Goal: Information Seeking & Learning: Learn about a topic

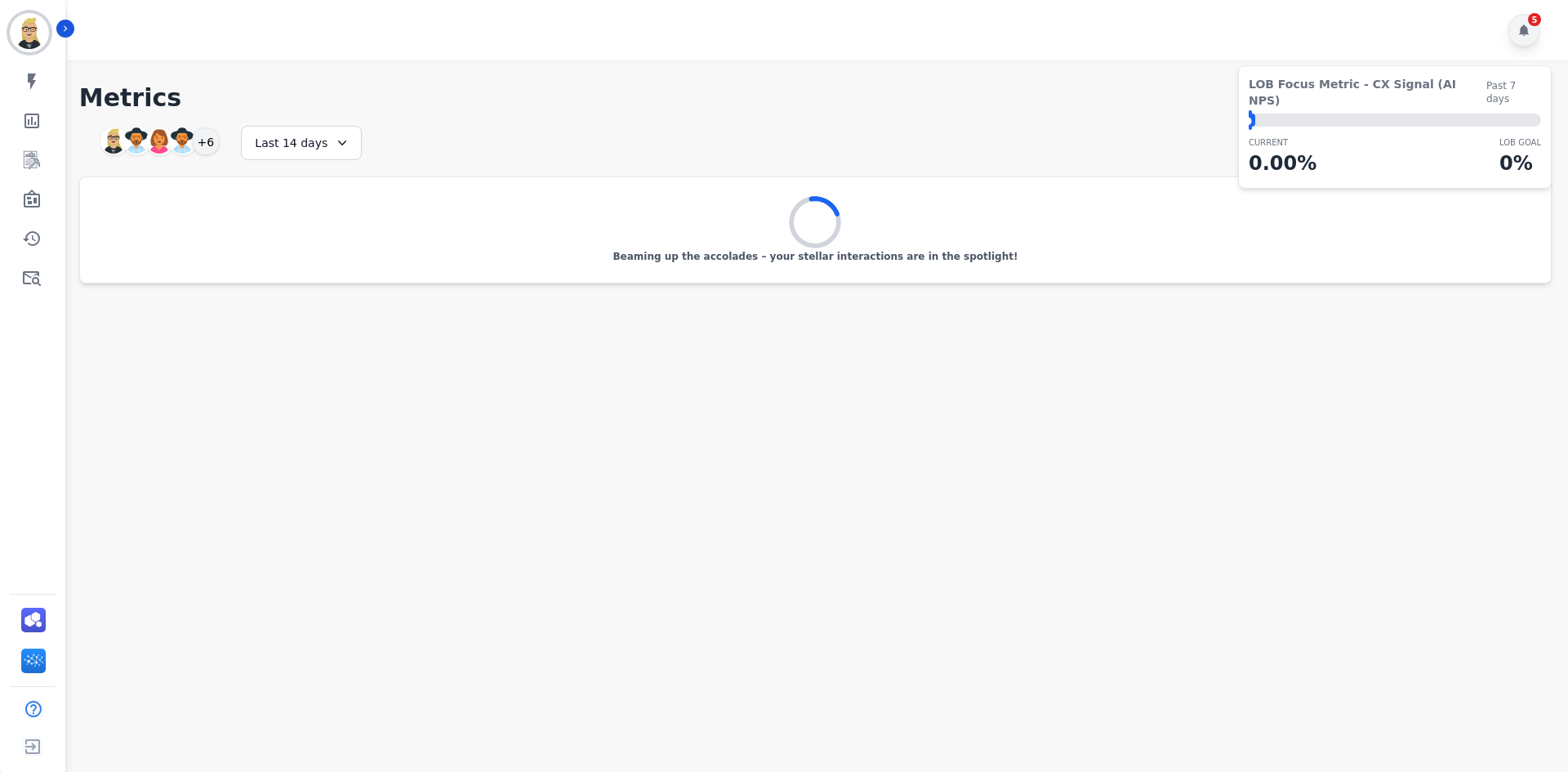
click at [1519, 30] on icon at bounding box center [1524, 31] width 13 height 13
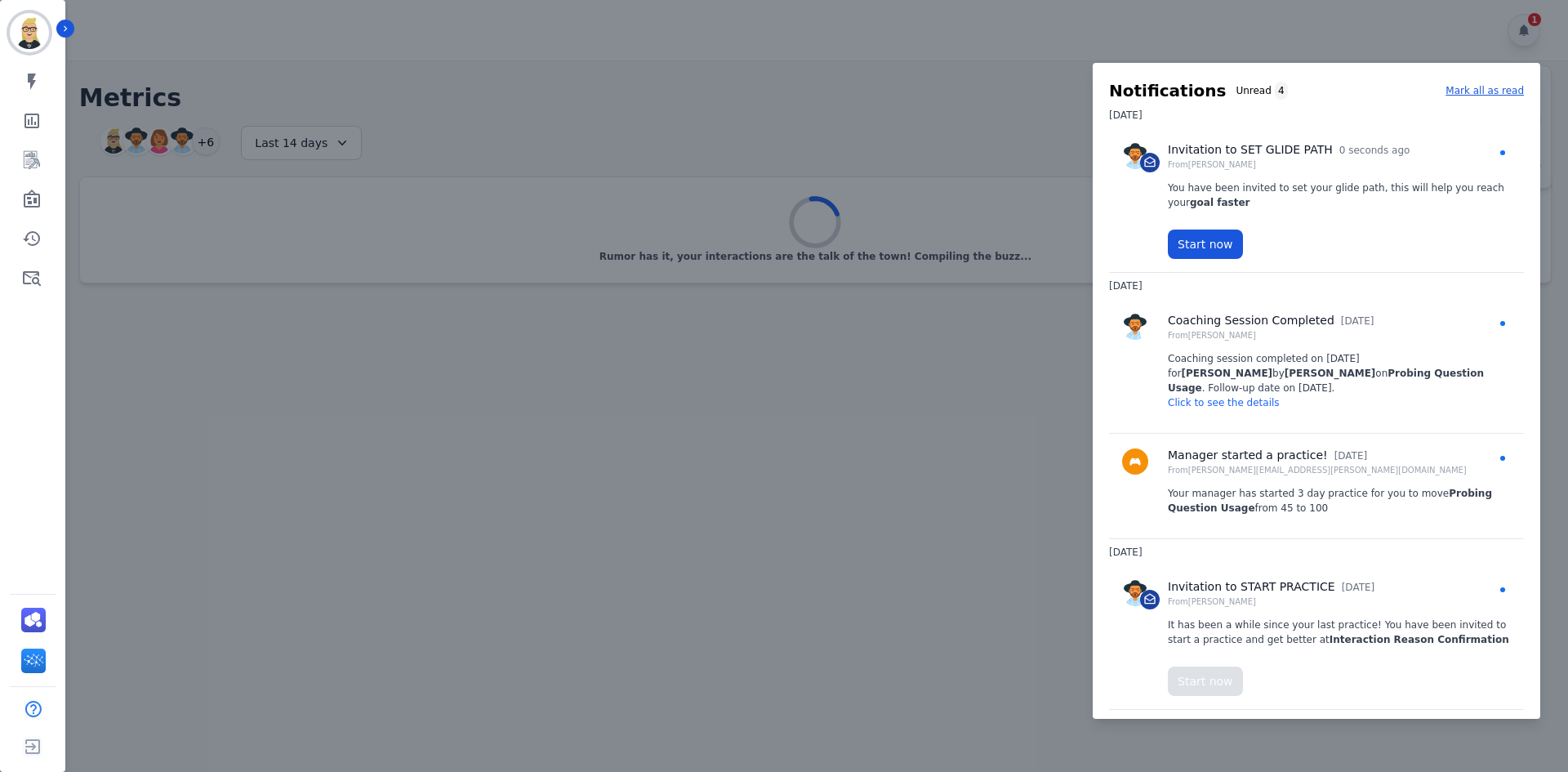
click at [762, 155] on div at bounding box center [784, 386] width 1568 height 772
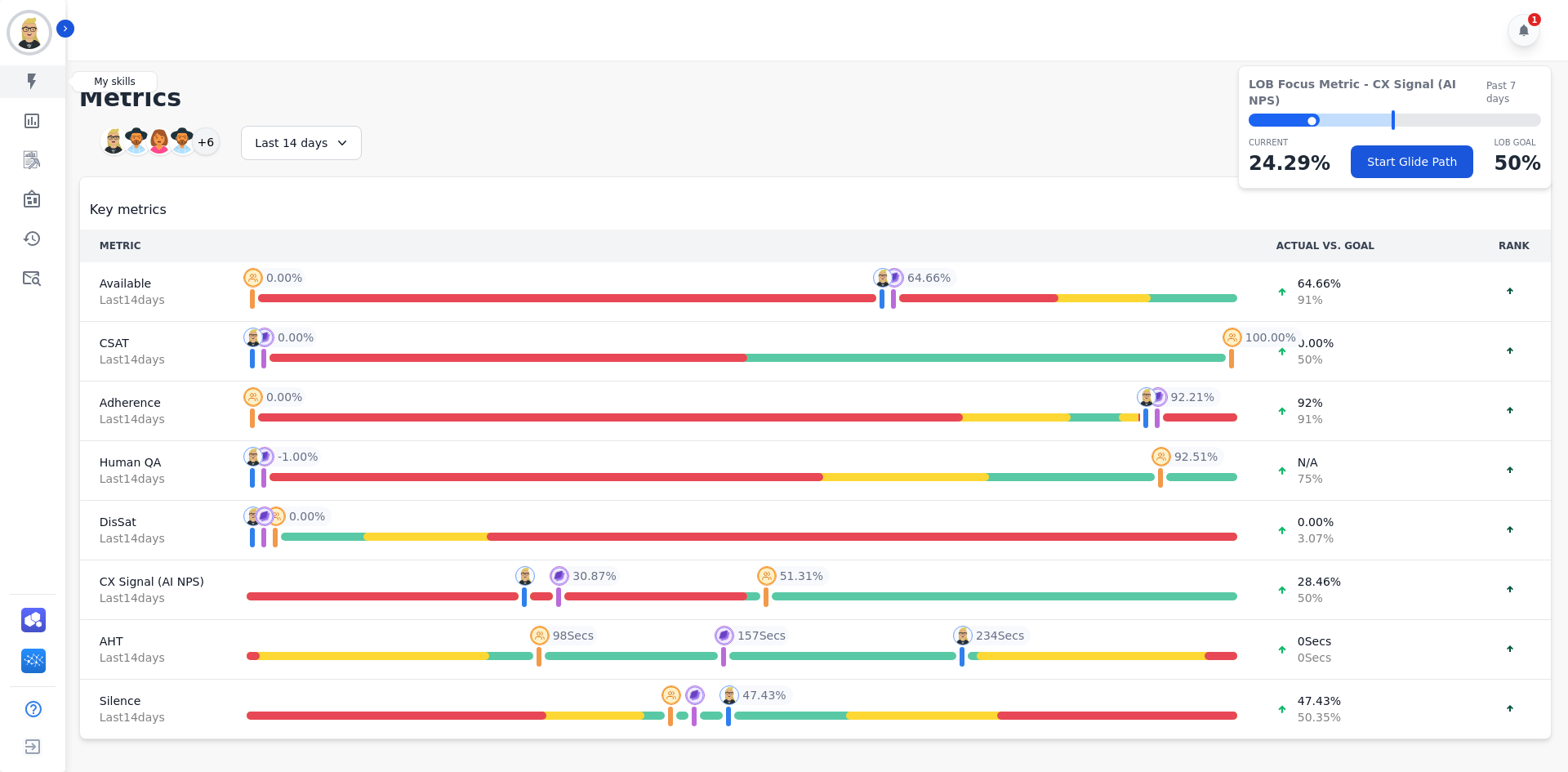
drag, startPoint x: 21, startPoint y: 73, endPoint x: 28, endPoint y: 66, distance: 9.9
click at [21, 73] on link "Sidebar" at bounding box center [34, 81] width 63 height 32
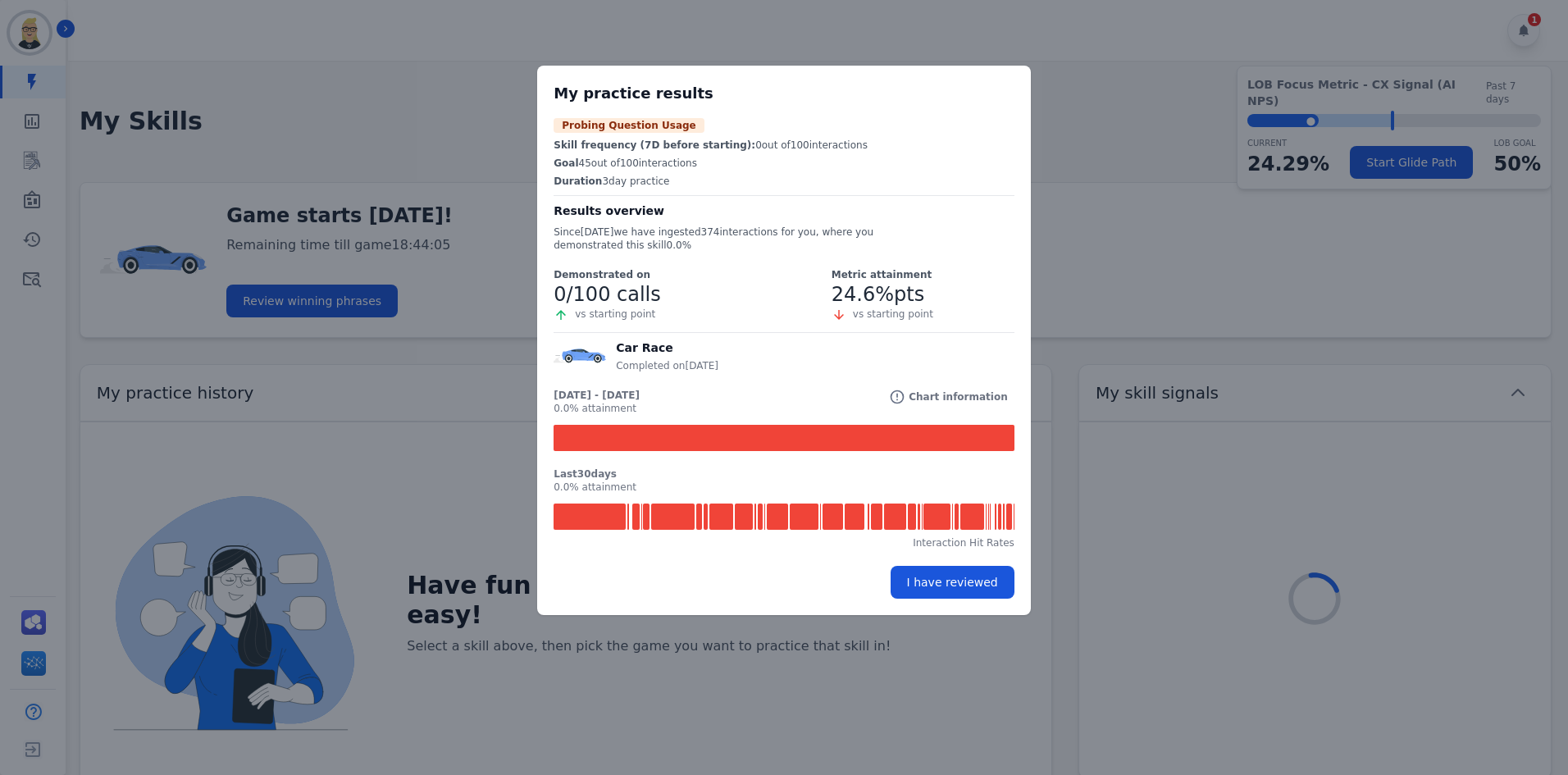
click at [361, 107] on div "My practice results Probing Question Usage Skill frequency (7D before starting)…" at bounding box center [784, 388] width 1568 height 775
click at [936, 592] on button "I have reviewed" at bounding box center [952, 582] width 124 height 33
click at [934, 575] on button "I have reviewed" at bounding box center [952, 582] width 124 height 33
click at [64, 22] on div "My practice results Probing Question Usage Skill frequency (7D before starting)…" at bounding box center [784, 388] width 1568 height 775
click at [64, 23] on div "My practice results Probing Question Usage Skill frequency (7D before starting)…" at bounding box center [784, 388] width 1568 height 775
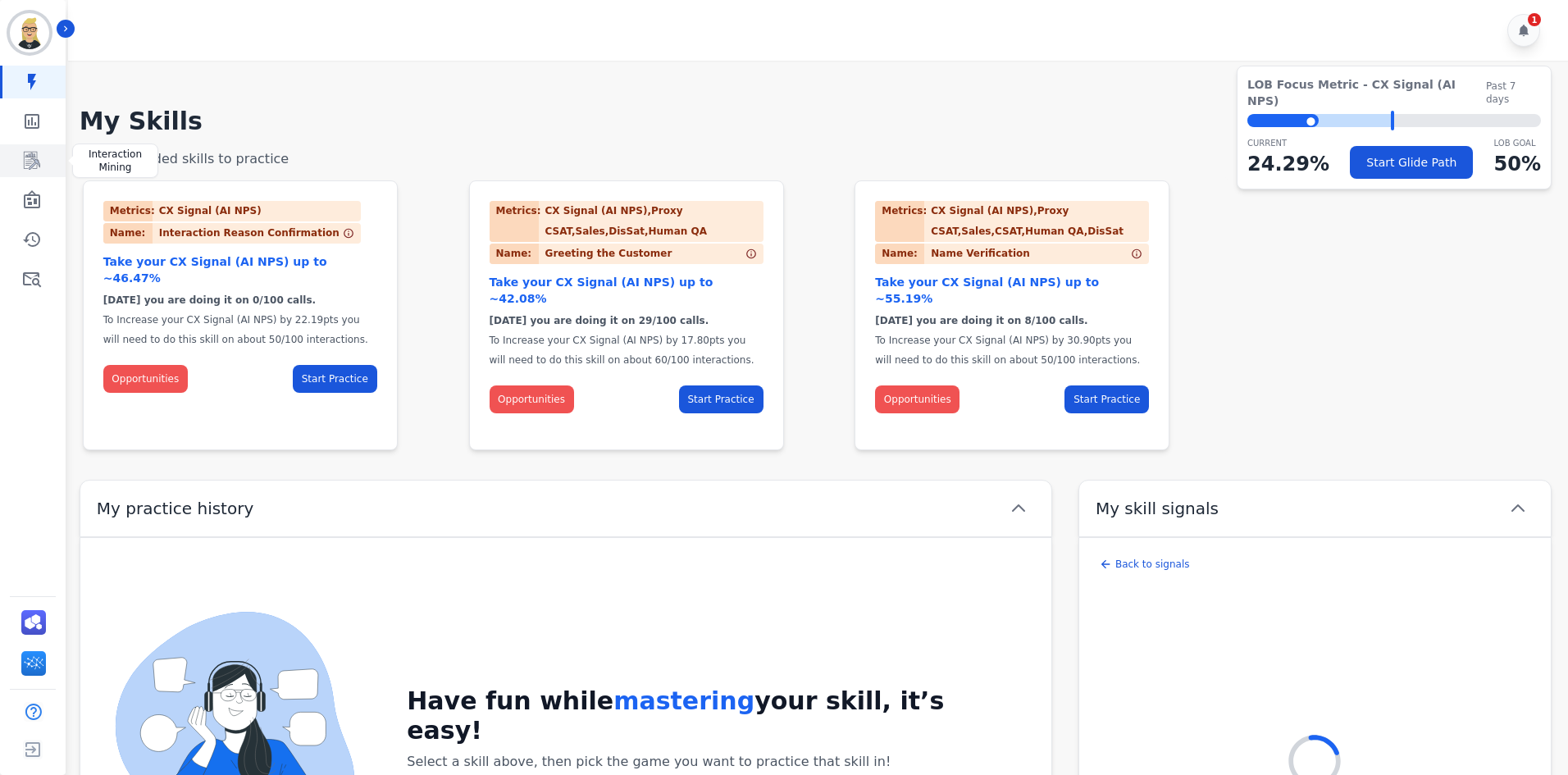
click at [31, 154] on icon "Sidebar" at bounding box center [32, 160] width 20 height 20
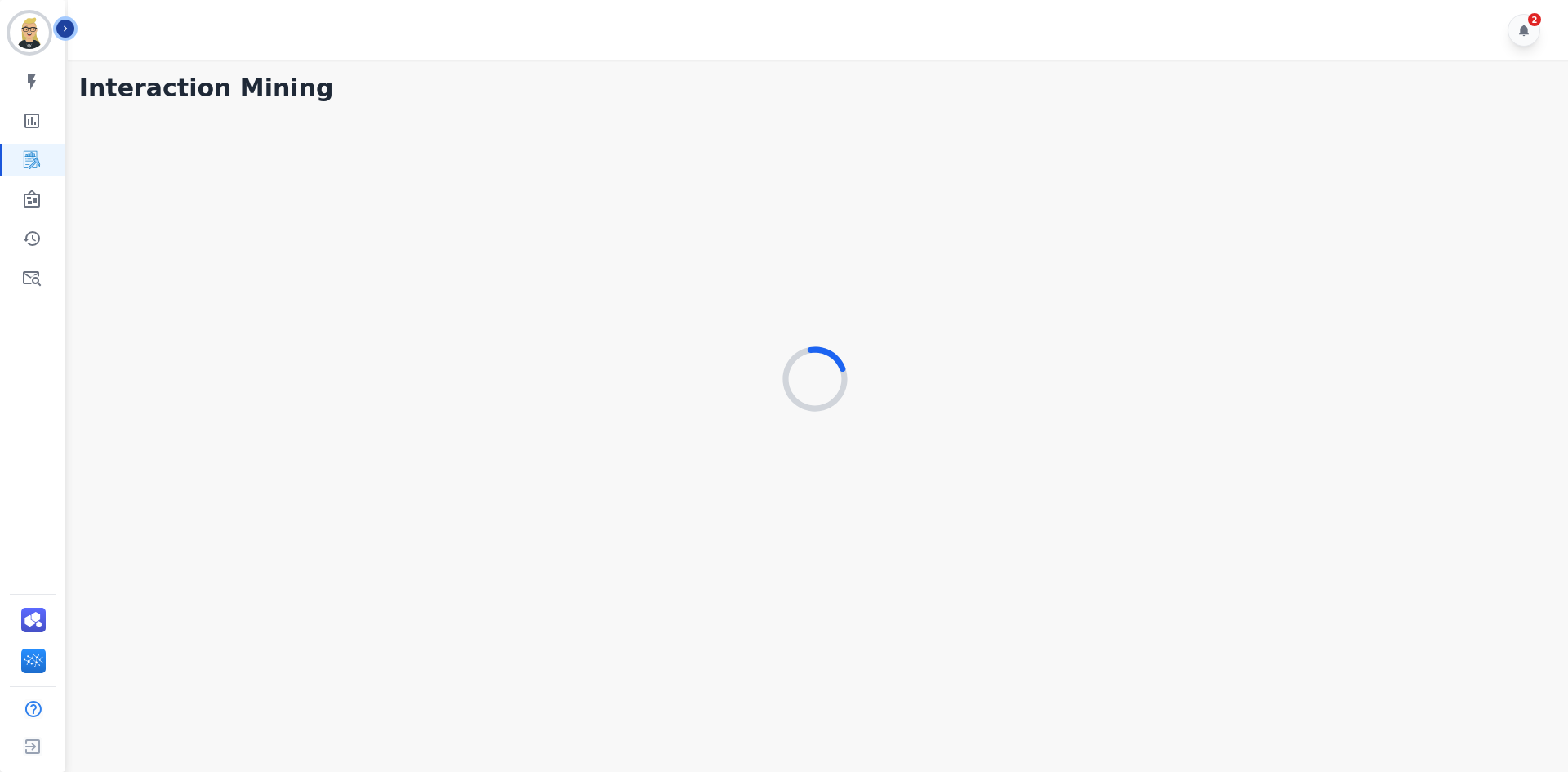
click at [65, 25] on icon "Sidebar" at bounding box center [65, 29] width 11 height 11
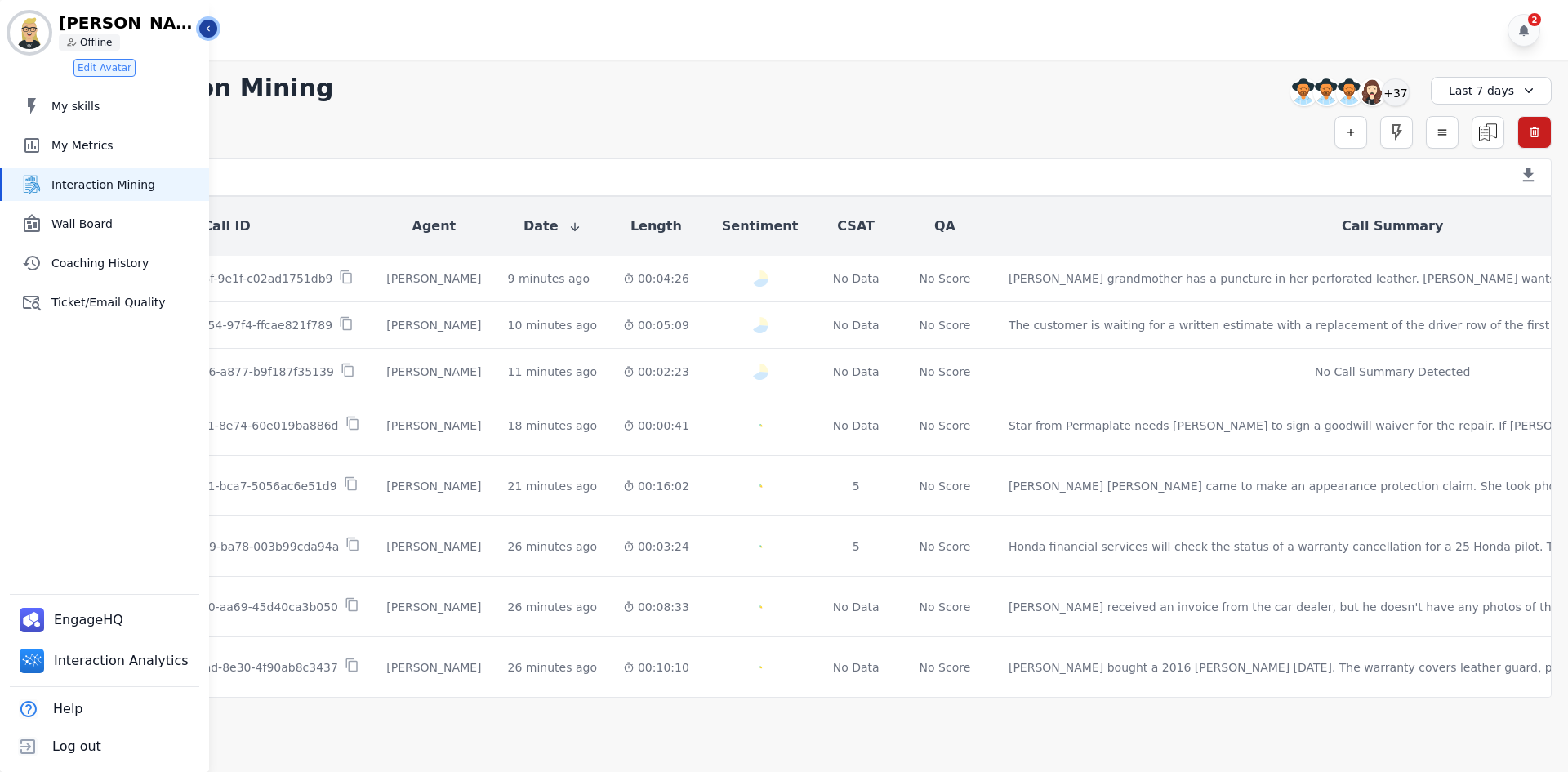
click at [205, 25] on icon "Sidebar" at bounding box center [208, 29] width 11 height 11
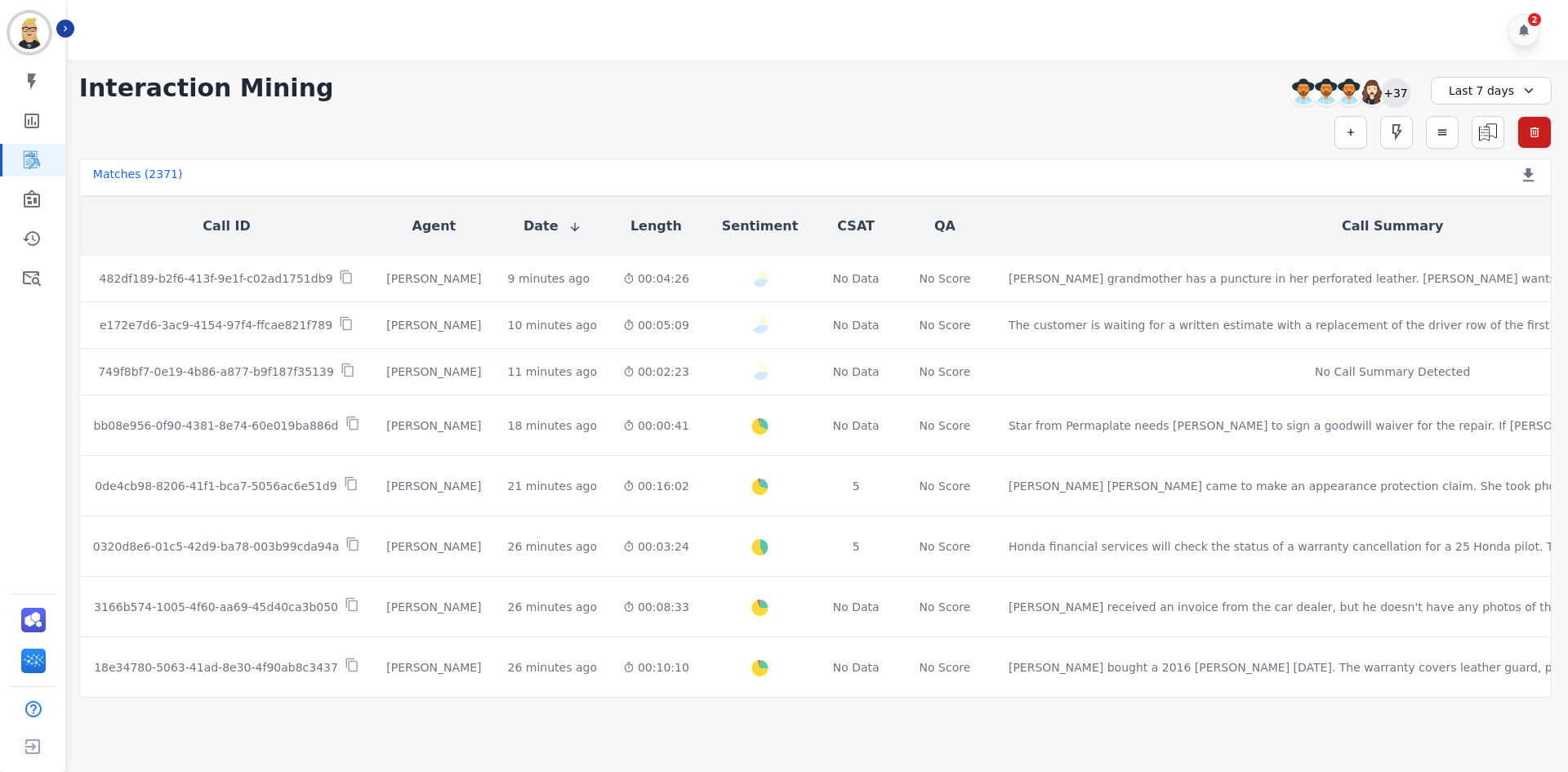
click at [1389, 99] on div "+37" at bounding box center [1395, 92] width 28 height 28
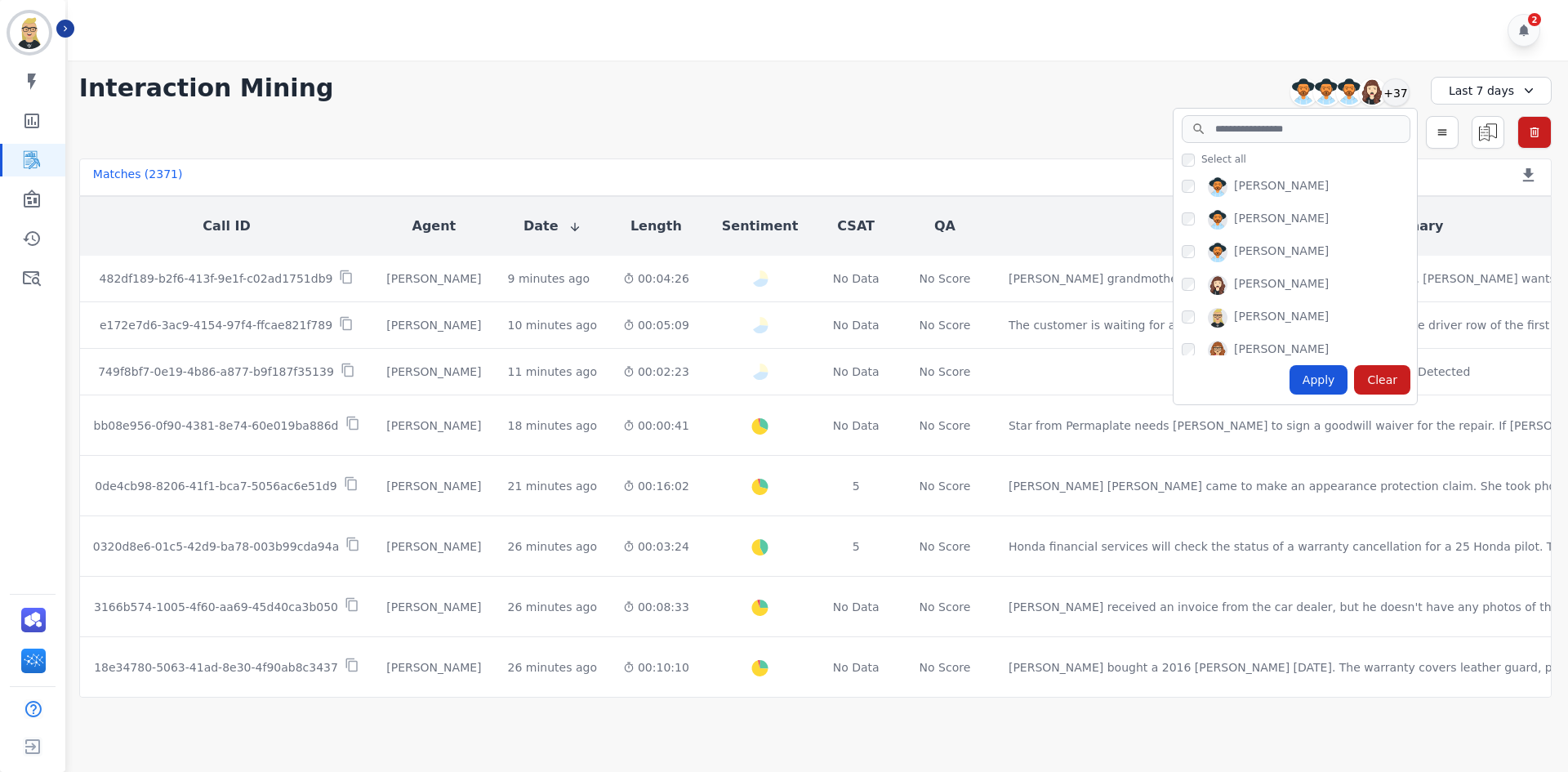
click at [913, 122] on div "Simple Search Metric Search Advanced Search Saved Rules Clear Filters" at bounding box center [815, 132] width 1472 height 32
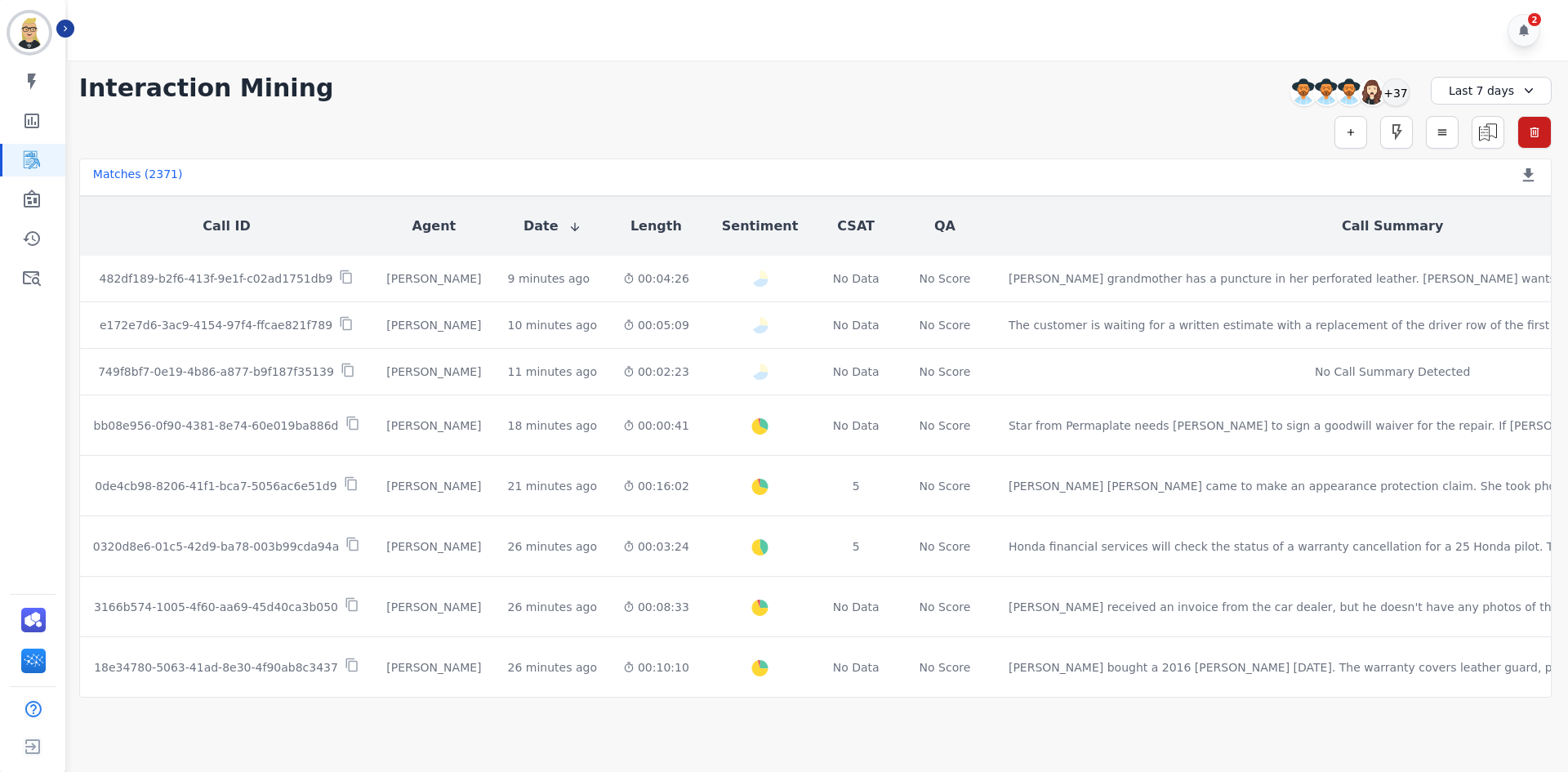
click at [1121, 120] on div "Simple Search Metric Search Advanced Search Saved Rules Clear Filters" at bounding box center [815, 132] width 1472 height 32
click at [66, 26] on icon "Sidebar" at bounding box center [65, 29] width 11 height 11
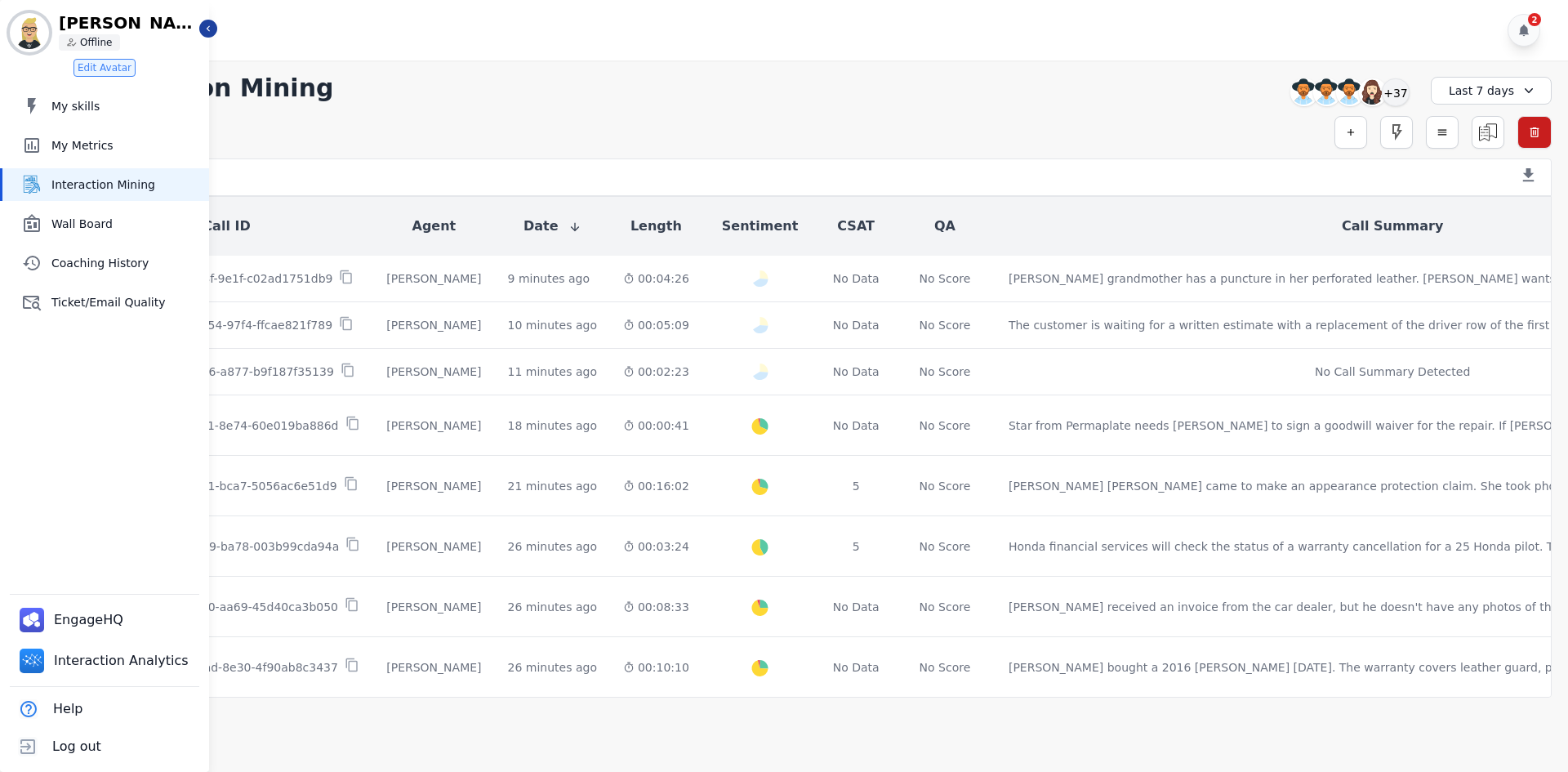
click at [1484, 97] on div "Last 7 days" at bounding box center [1491, 90] width 120 height 28
click at [1477, 200] on li "Last 14 days" at bounding box center [1501, 206] width 81 height 16
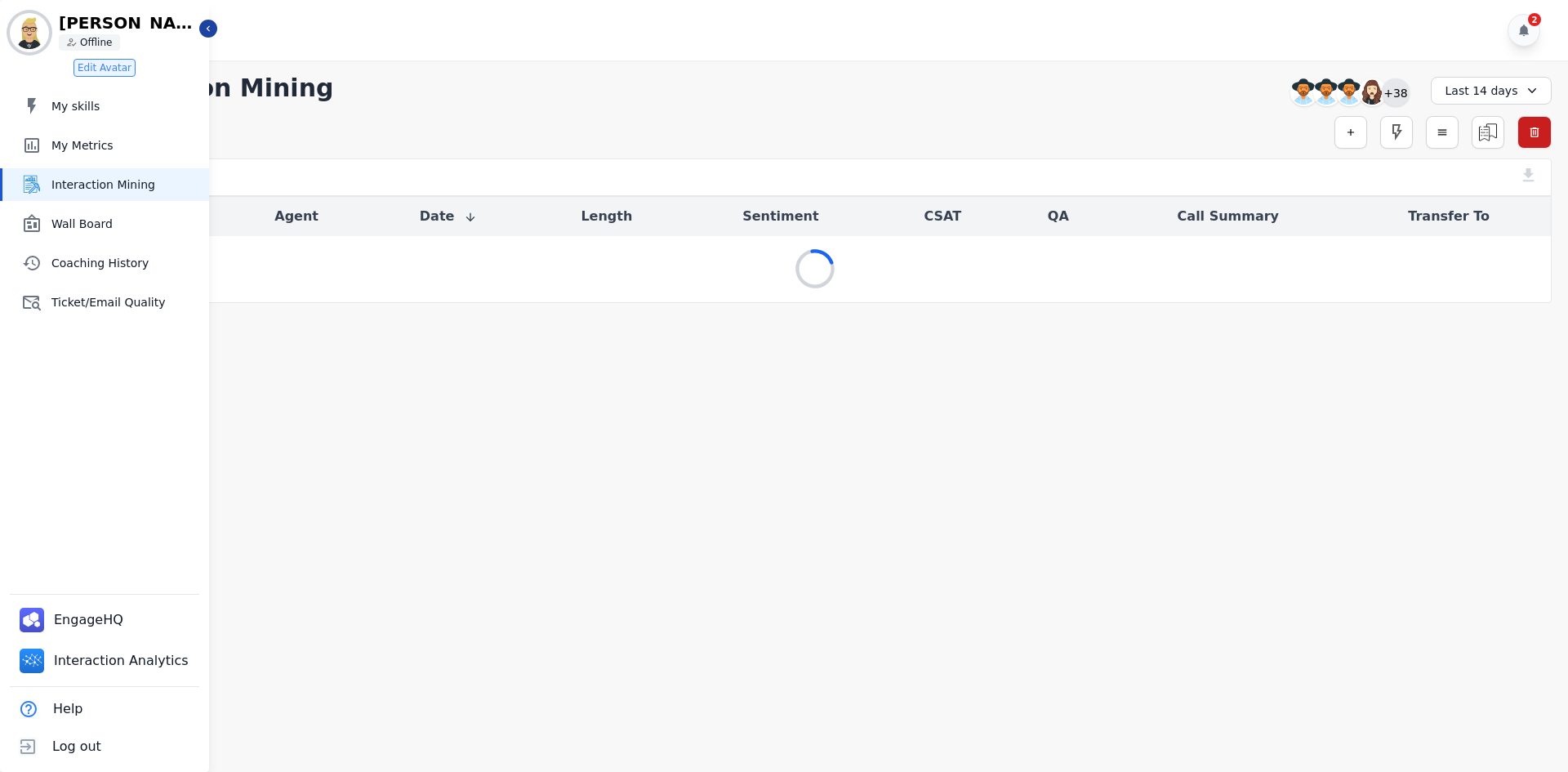
click at [1406, 97] on div "+38" at bounding box center [1395, 92] width 28 height 28
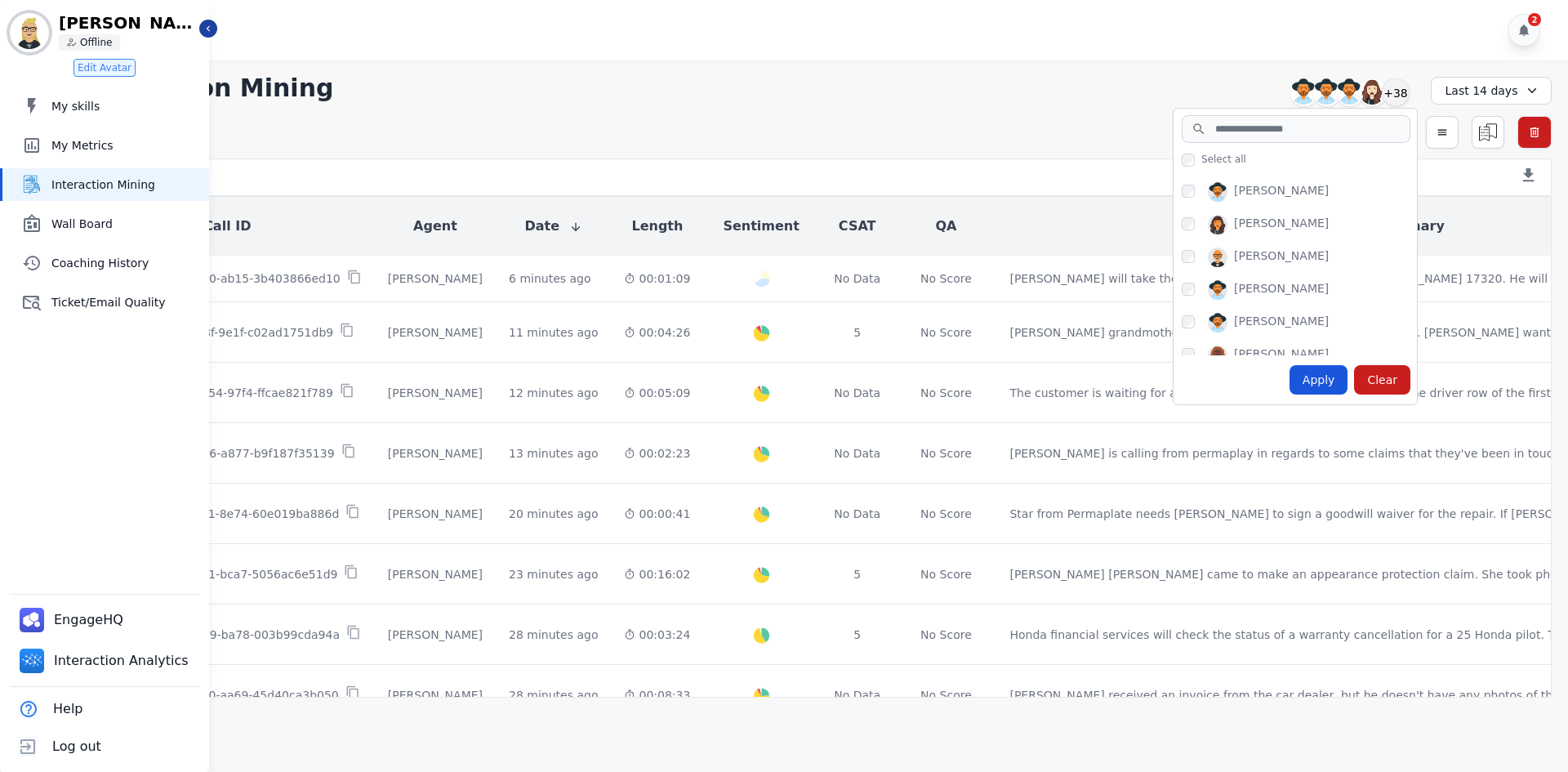
scroll to position [1188, 0]
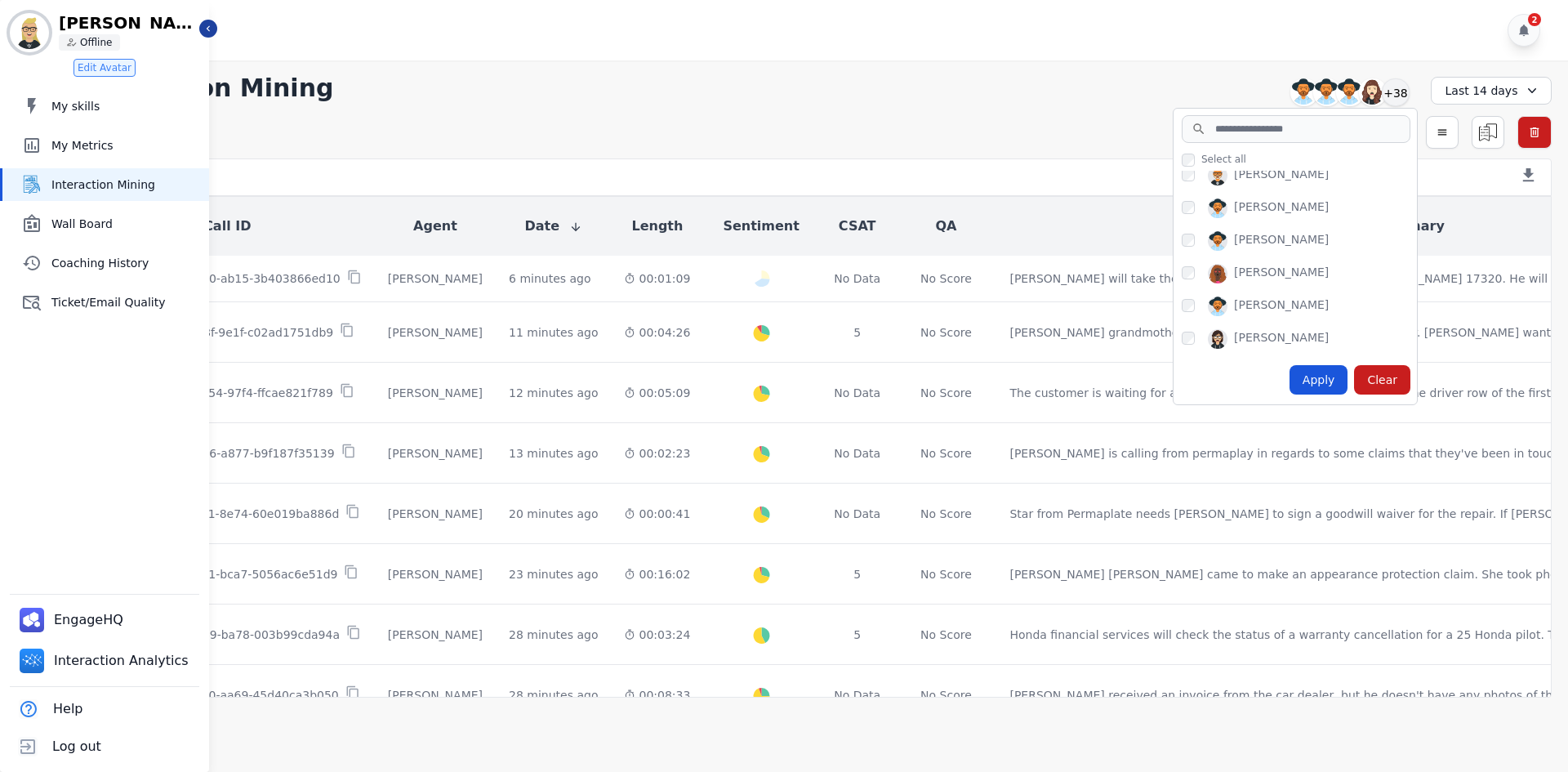
click at [899, 83] on div "Interaction Mining Amy Small Angel Rozalez Anthony Chinnici Ashley Walles +38 S…" at bounding box center [815, 88] width 1472 height 30
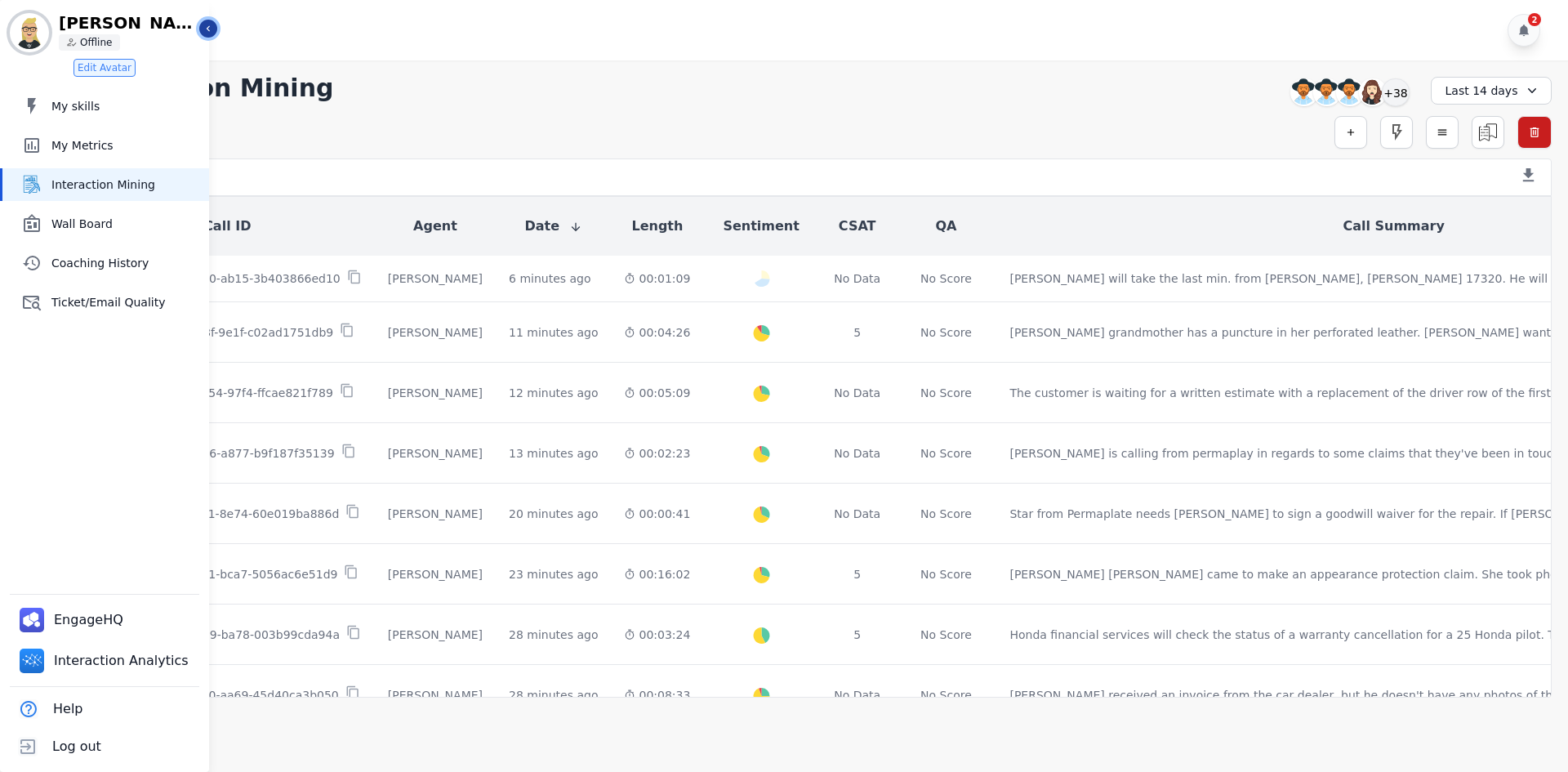
click at [204, 31] on icon "Sidebar" at bounding box center [208, 29] width 11 height 11
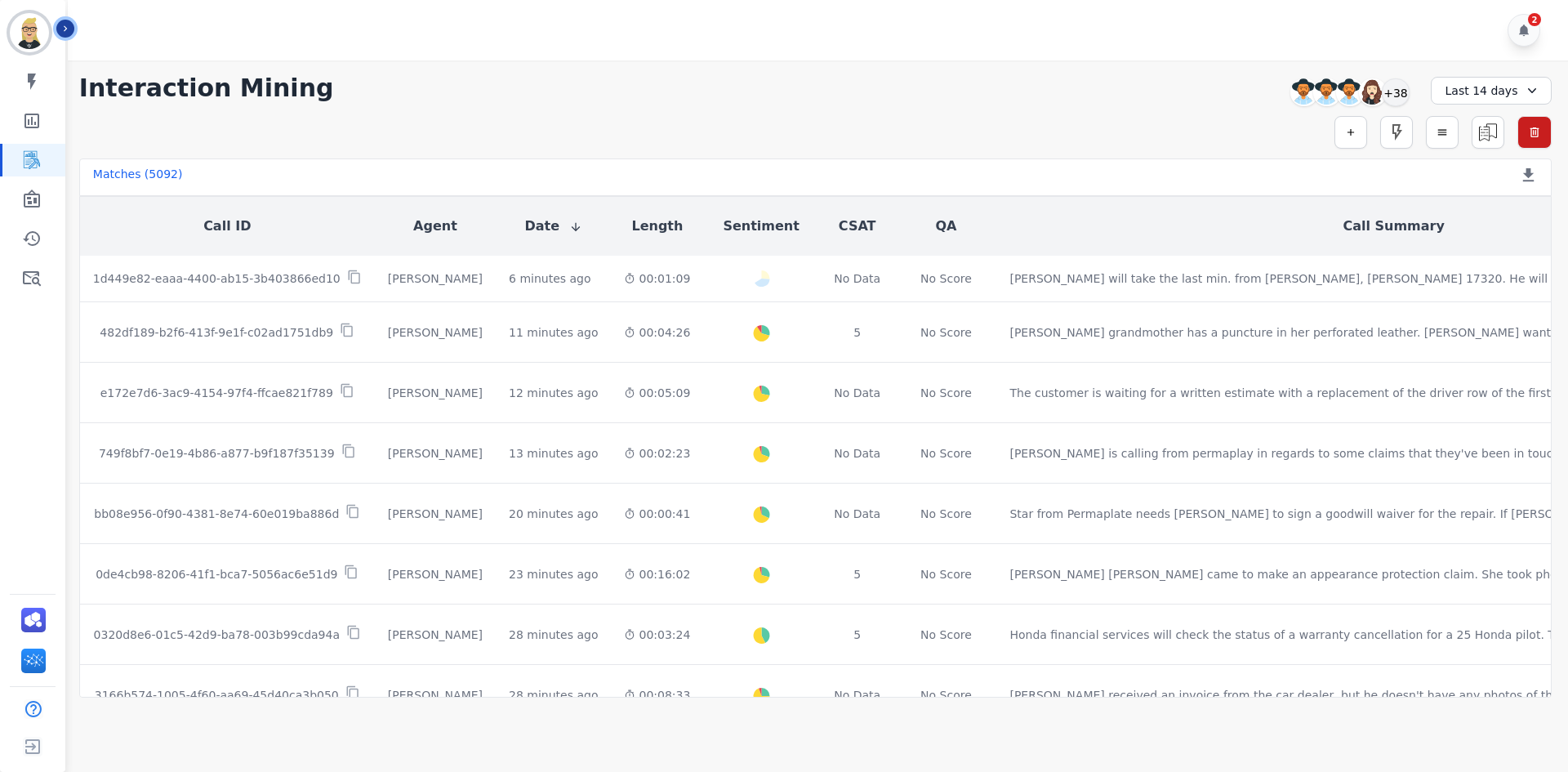
scroll to position [490, 0]
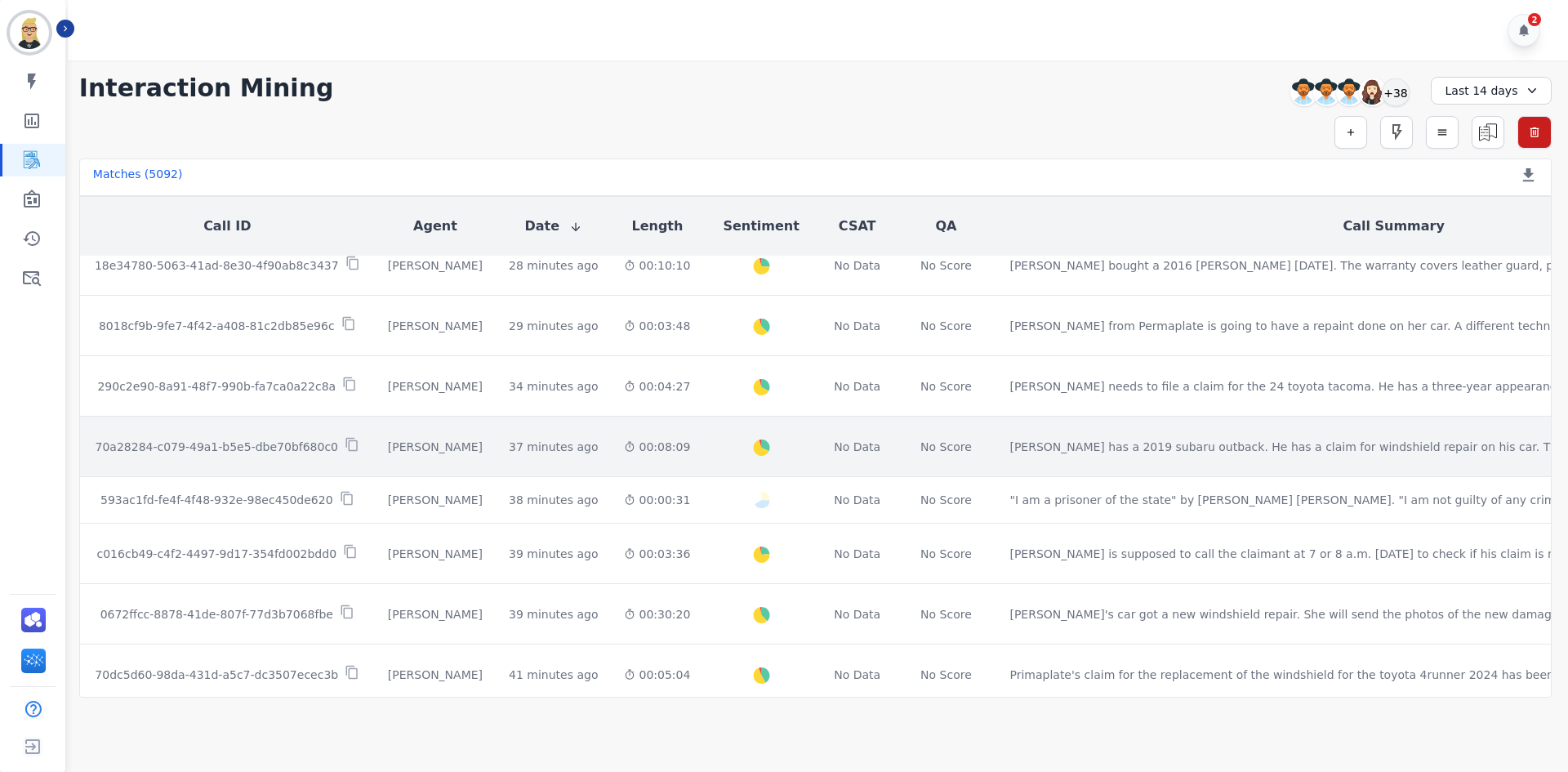
click at [375, 423] on td "Emmory LeeSang" at bounding box center [435, 446] width 120 height 60
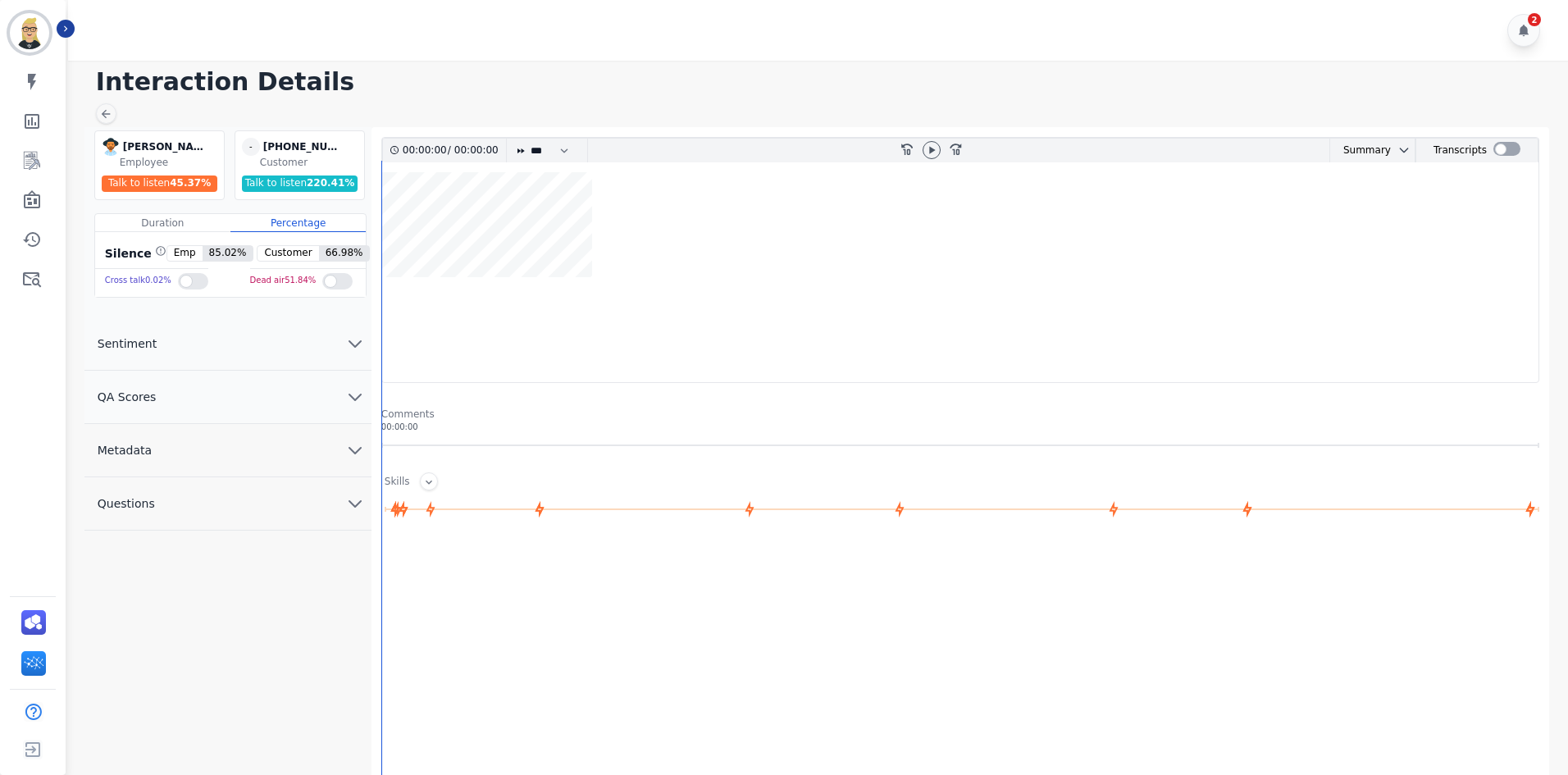
click at [201, 439] on button "Metadata" at bounding box center [227, 451] width 287 height 54
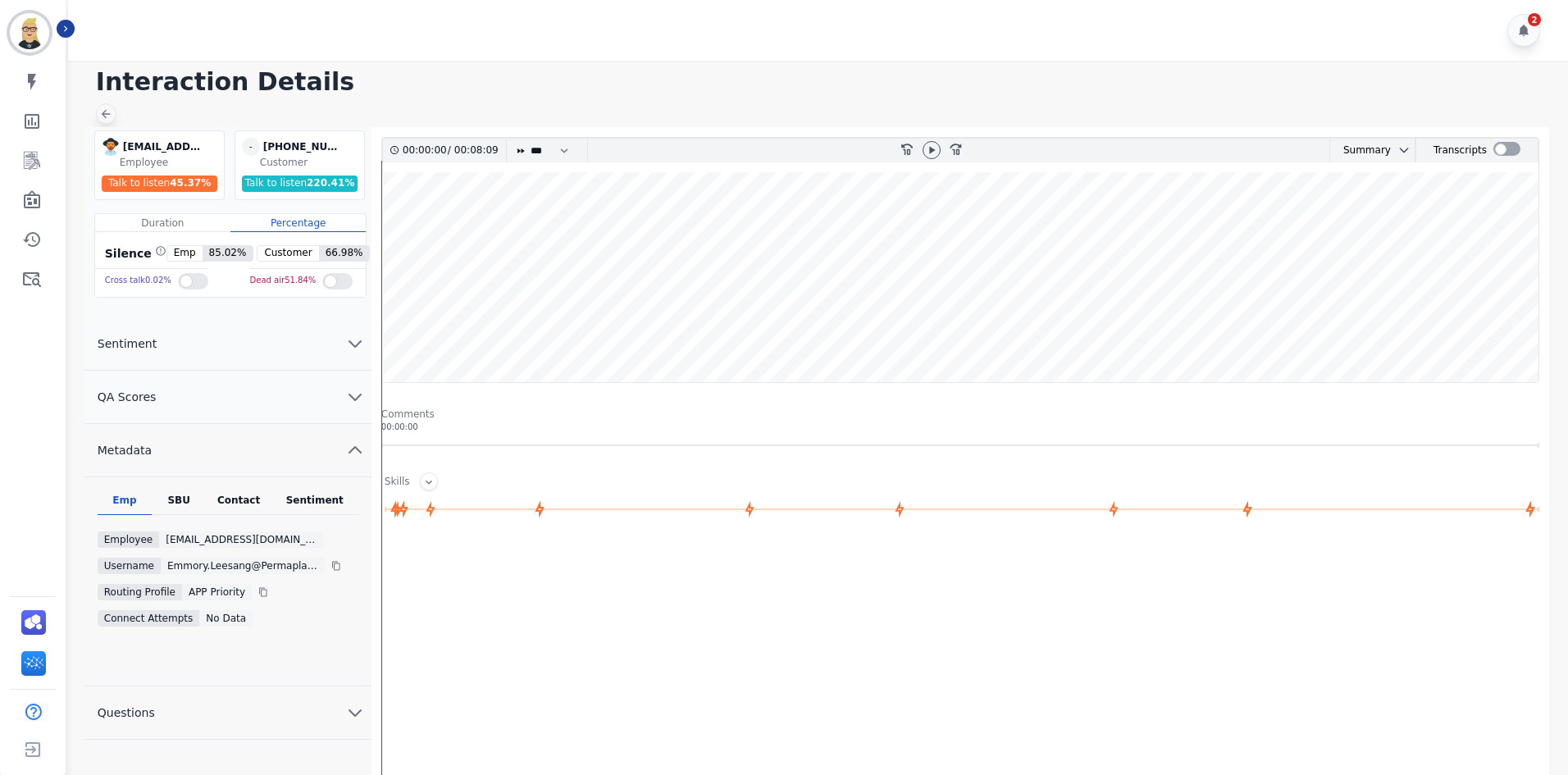
click at [105, 119] on icon at bounding box center [106, 114] width 13 height 13
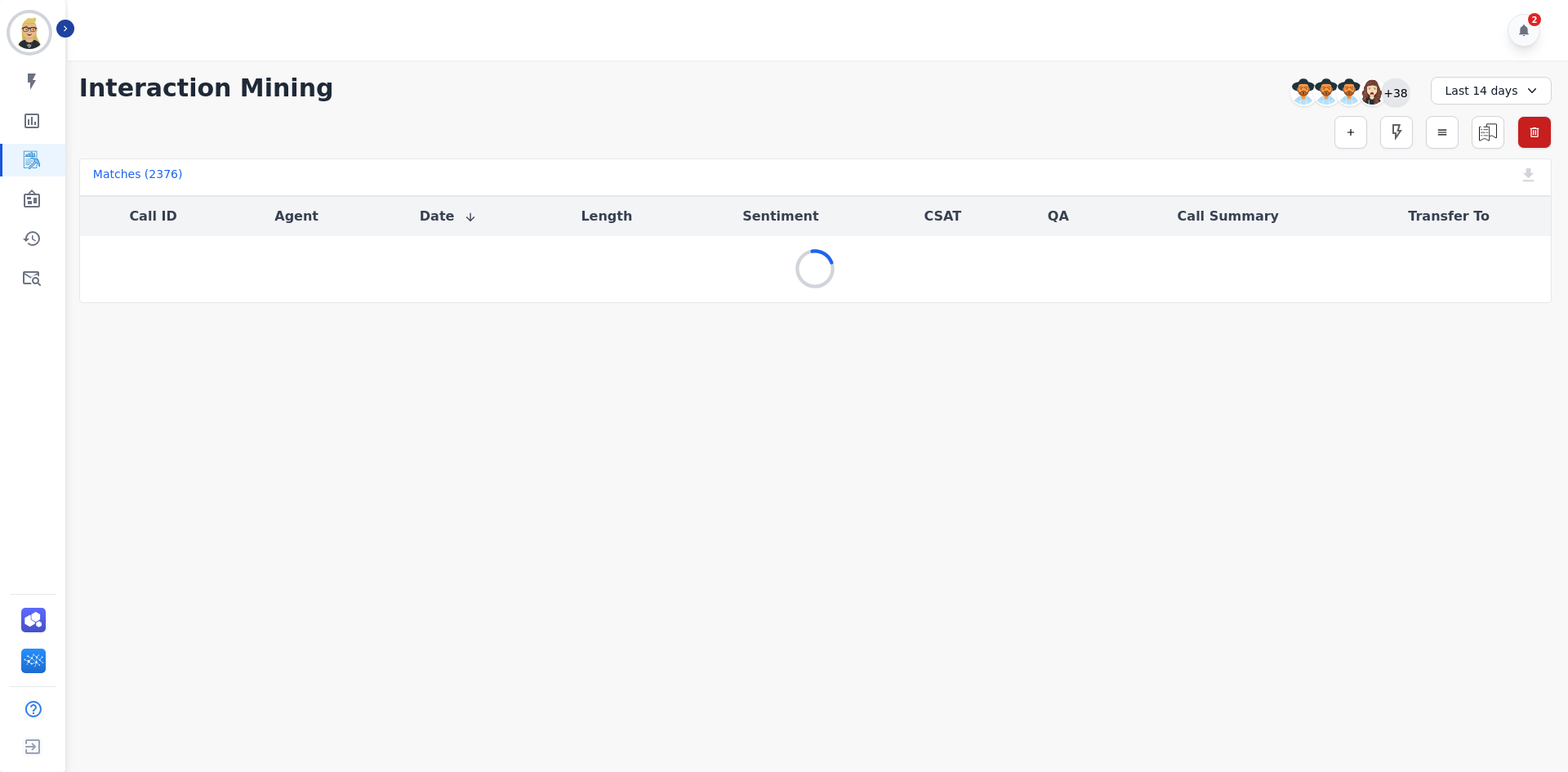
click at [1395, 97] on div "+38" at bounding box center [1395, 92] width 28 height 28
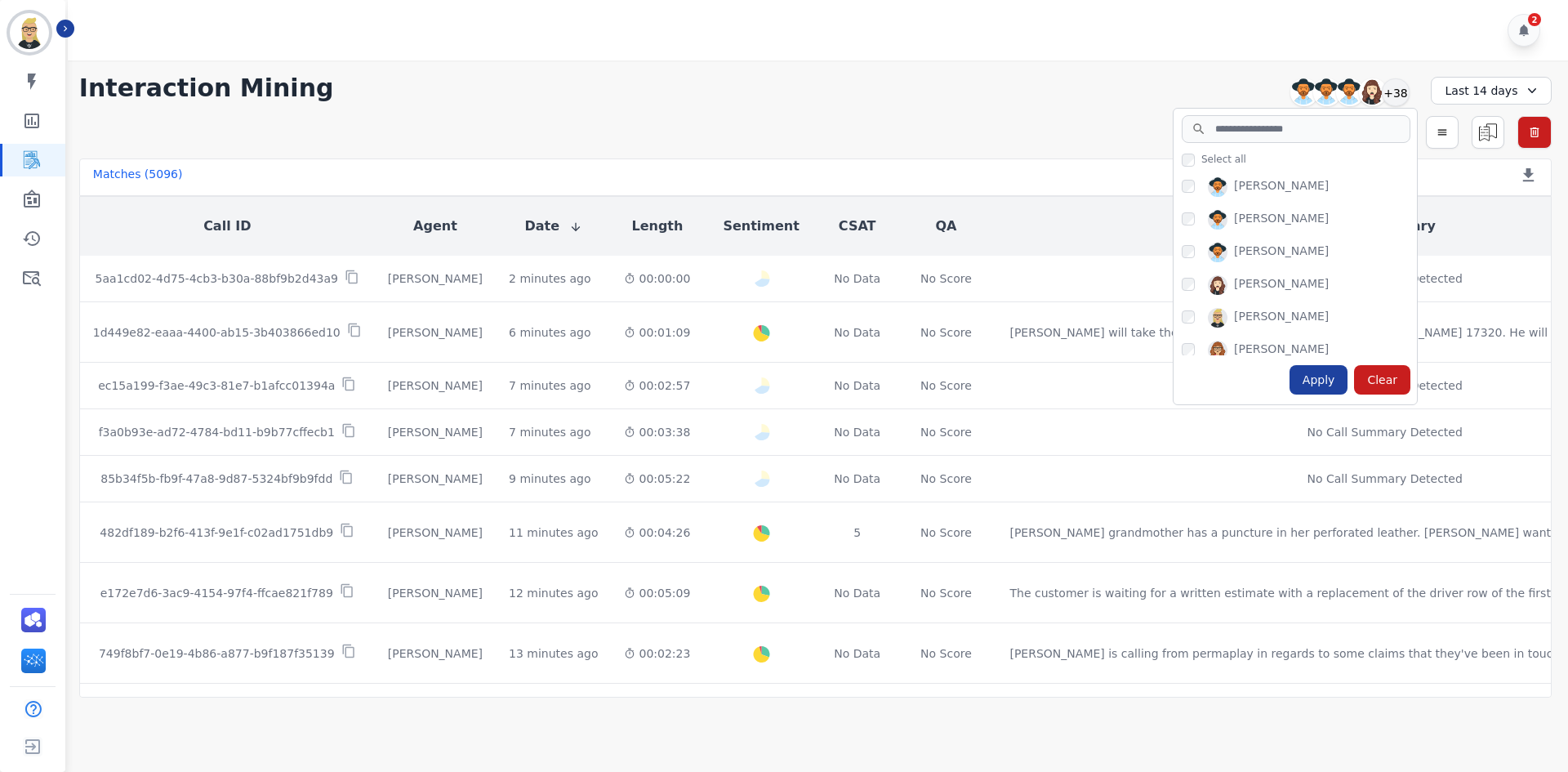
click at [1330, 380] on div "Apply" at bounding box center [1320, 379] width 59 height 30
